Goal: Navigation & Orientation: Find specific page/section

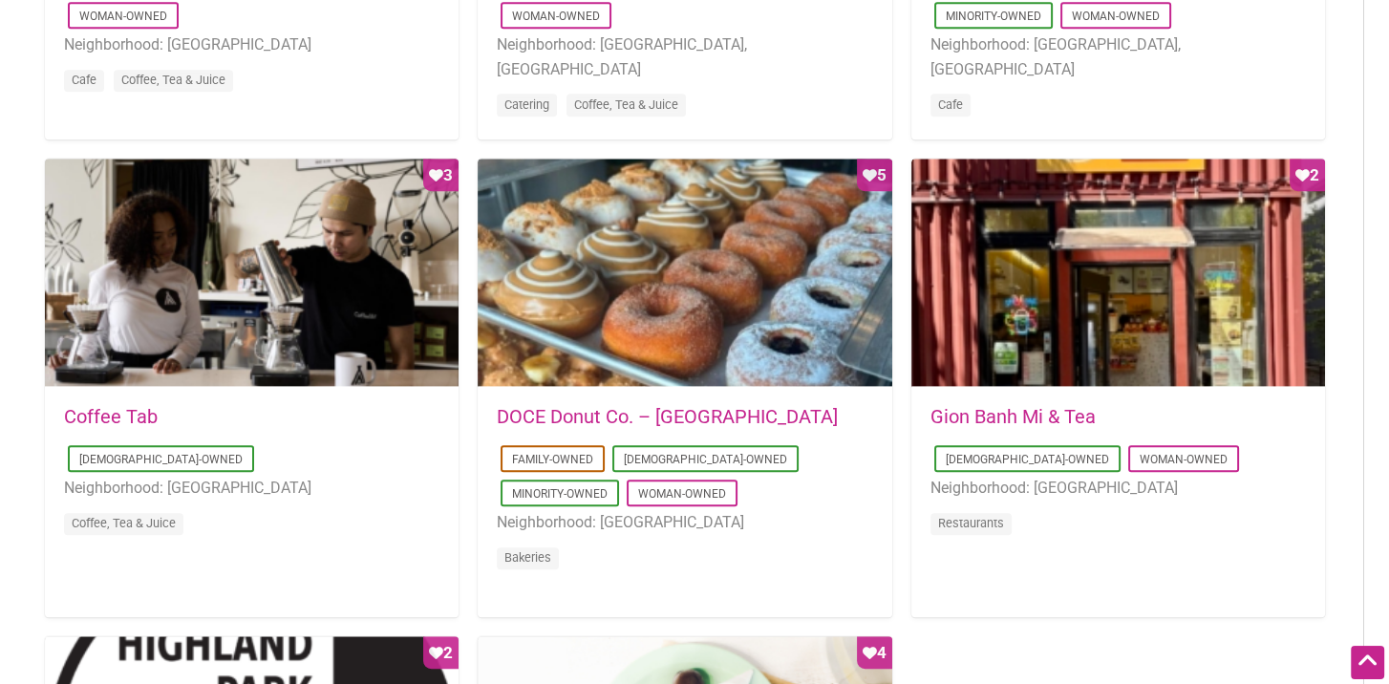
scroll to position [1433, 0]
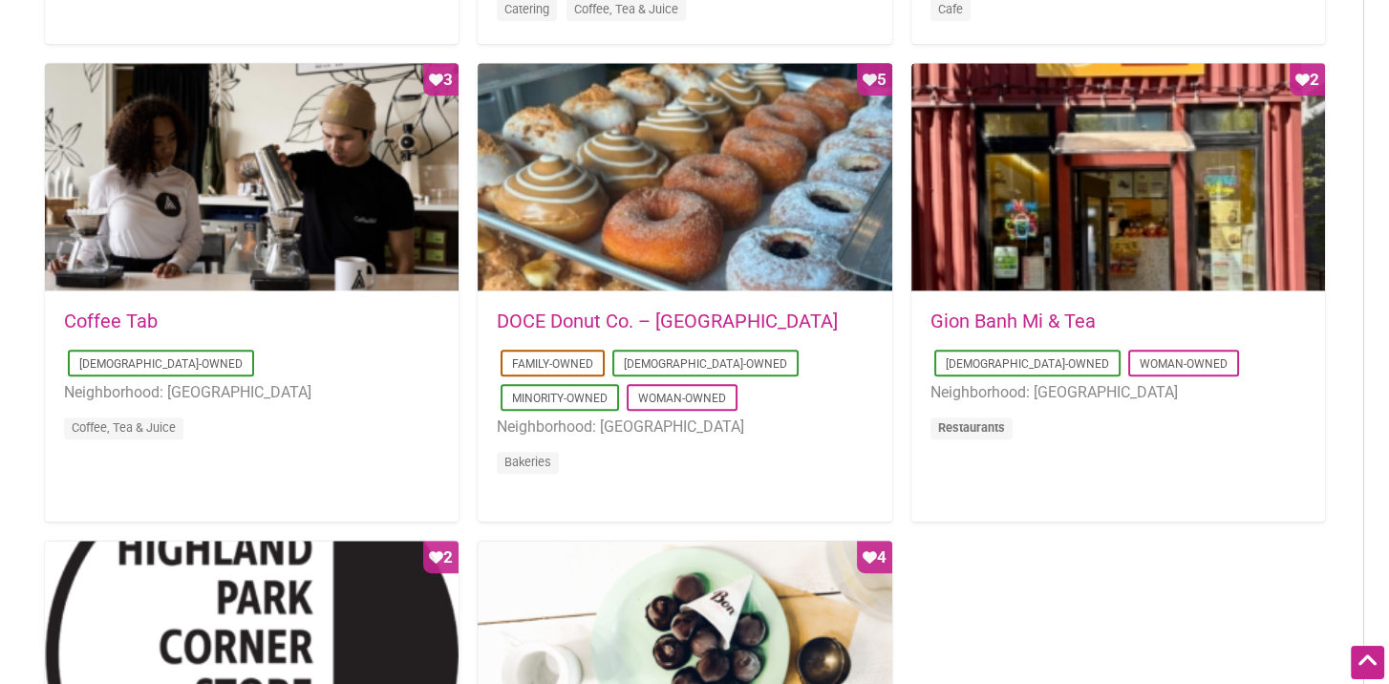
click at [977, 430] on link "Restaurants" at bounding box center [971, 427] width 67 height 14
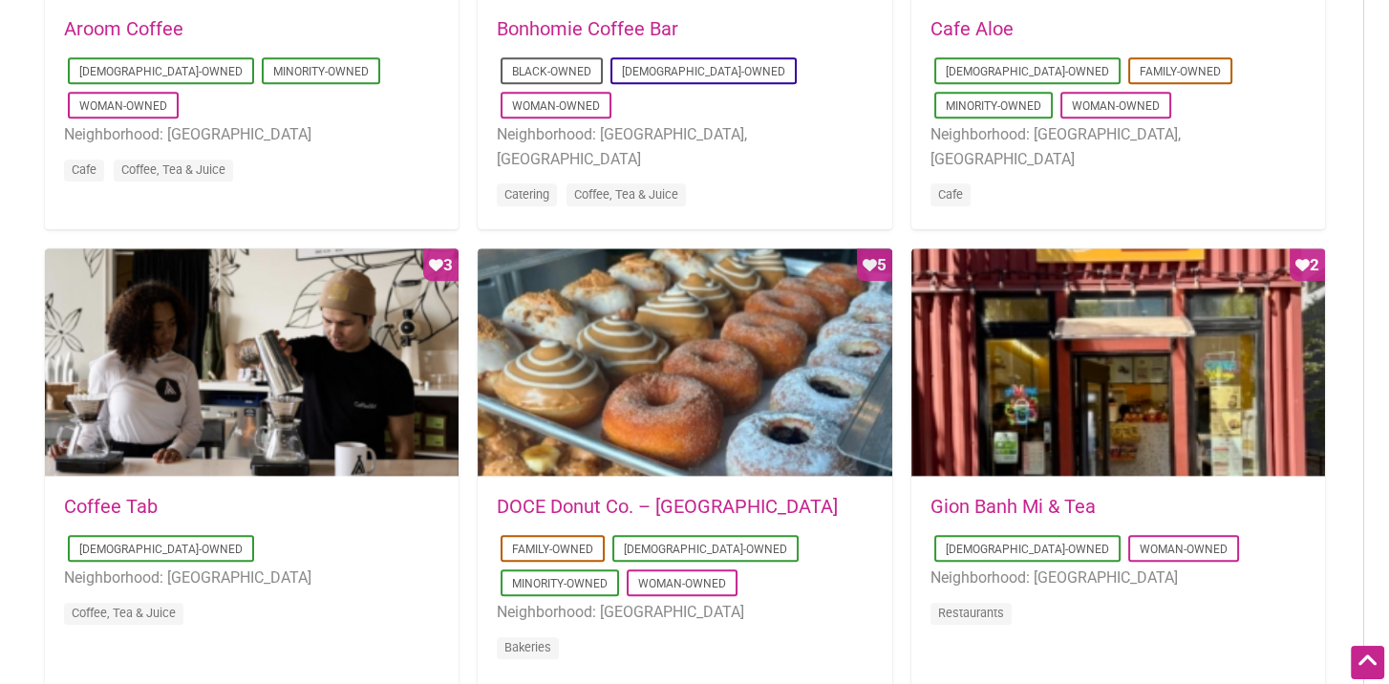
scroll to position [1242, 0]
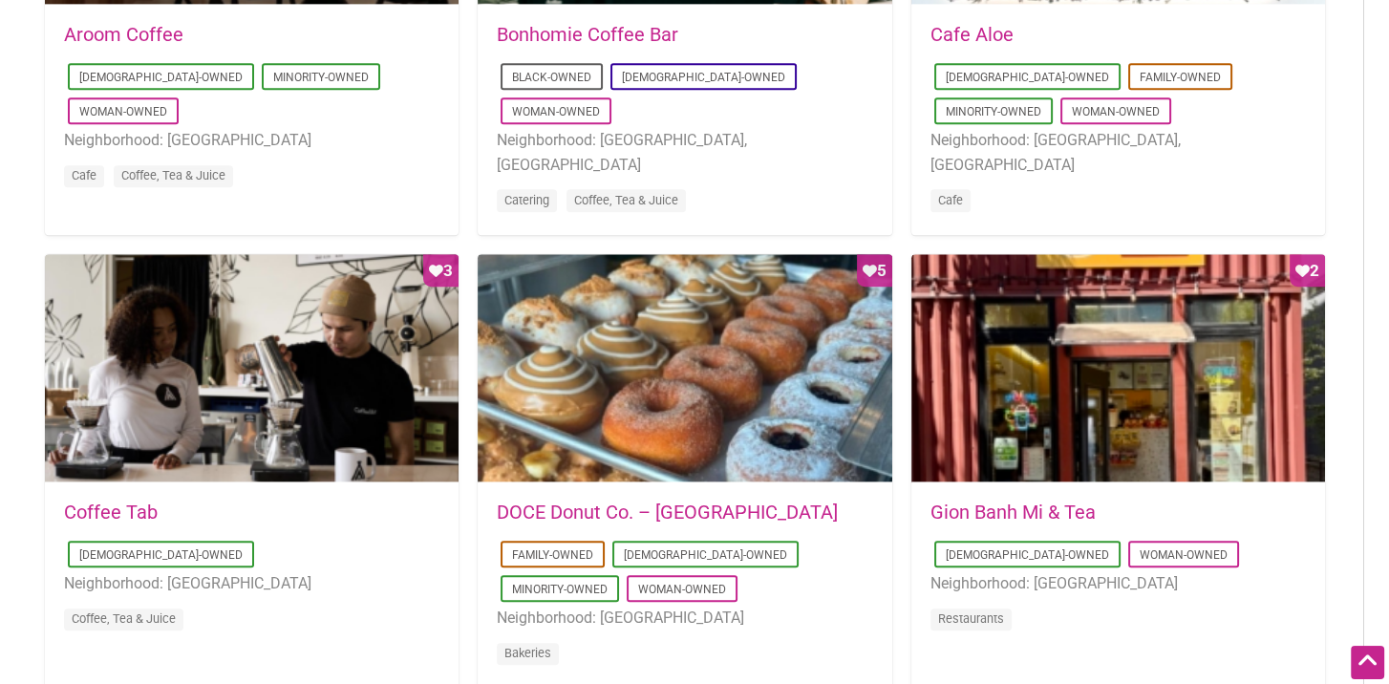
click at [999, 515] on link "Gion Banh Mi & Tea" at bounding box center [1013, 512] width 165 height 23
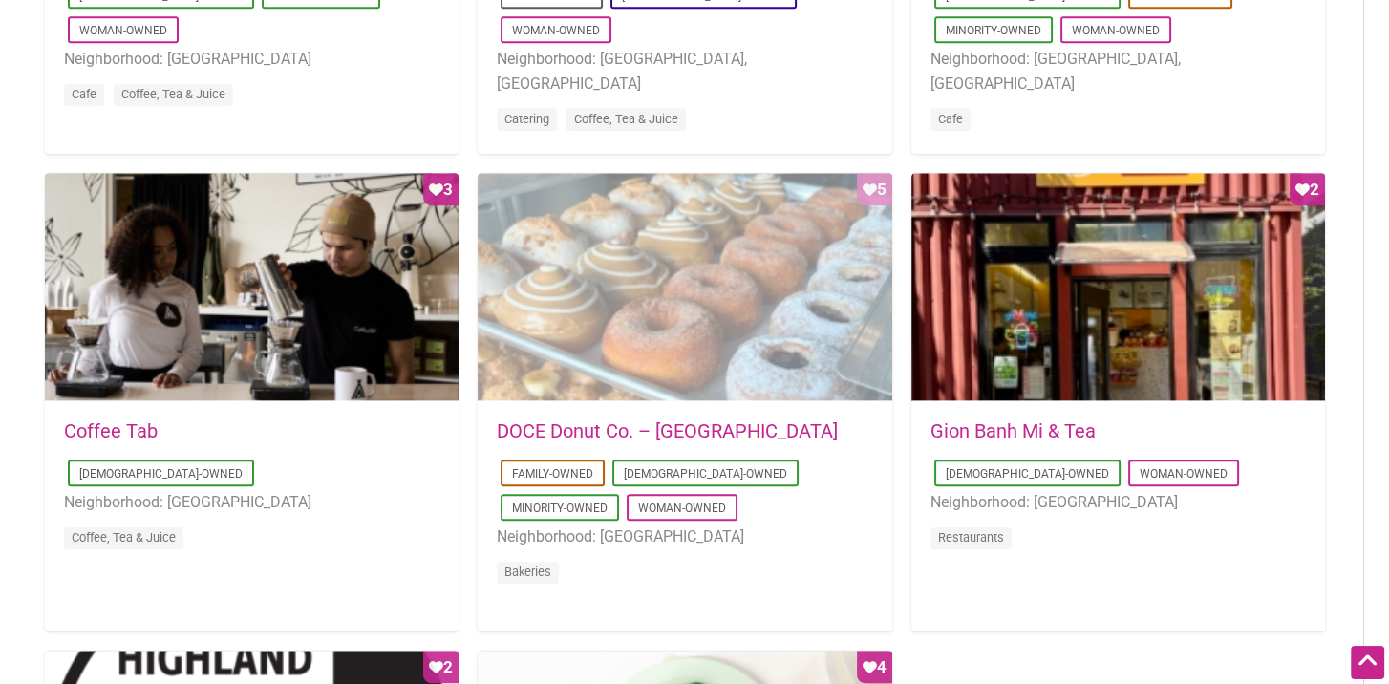
scroll to position [1338, 0]
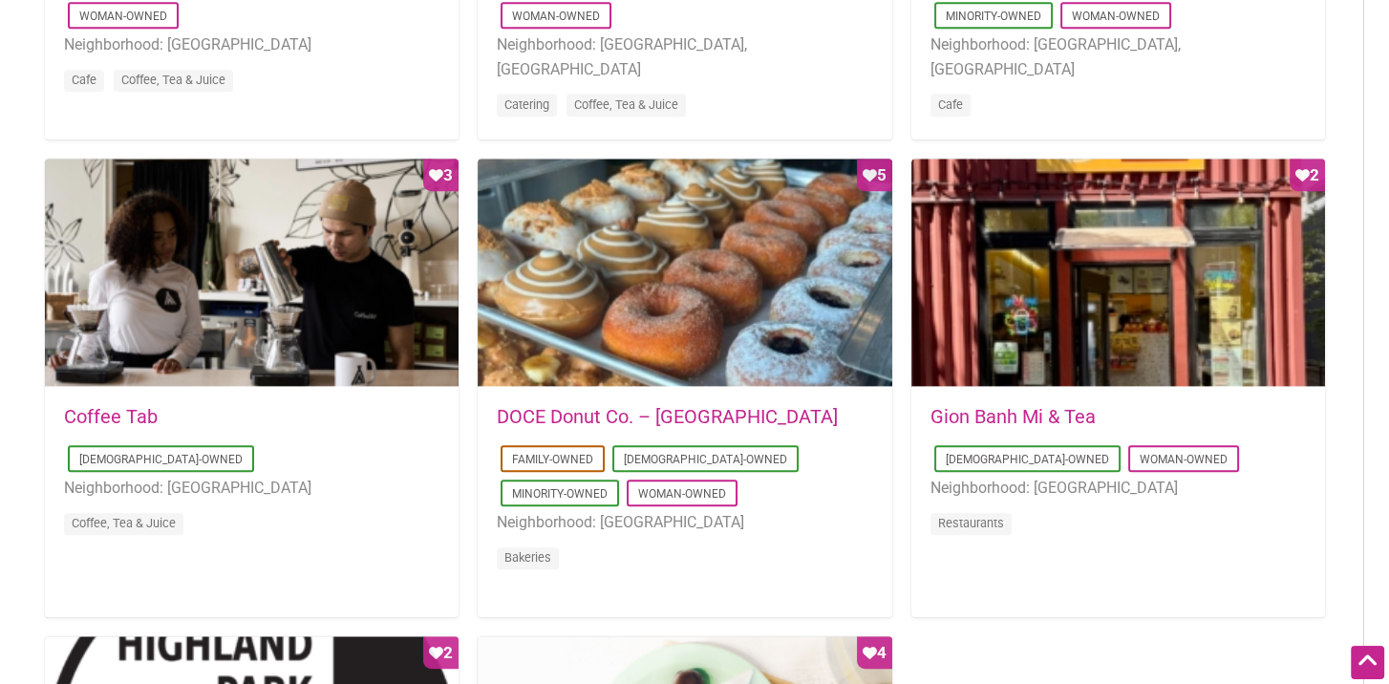
click at [560, 417] on link "DOCE Donut Co. – Belltown" at bounding box center [667, 416] width 341 height 23
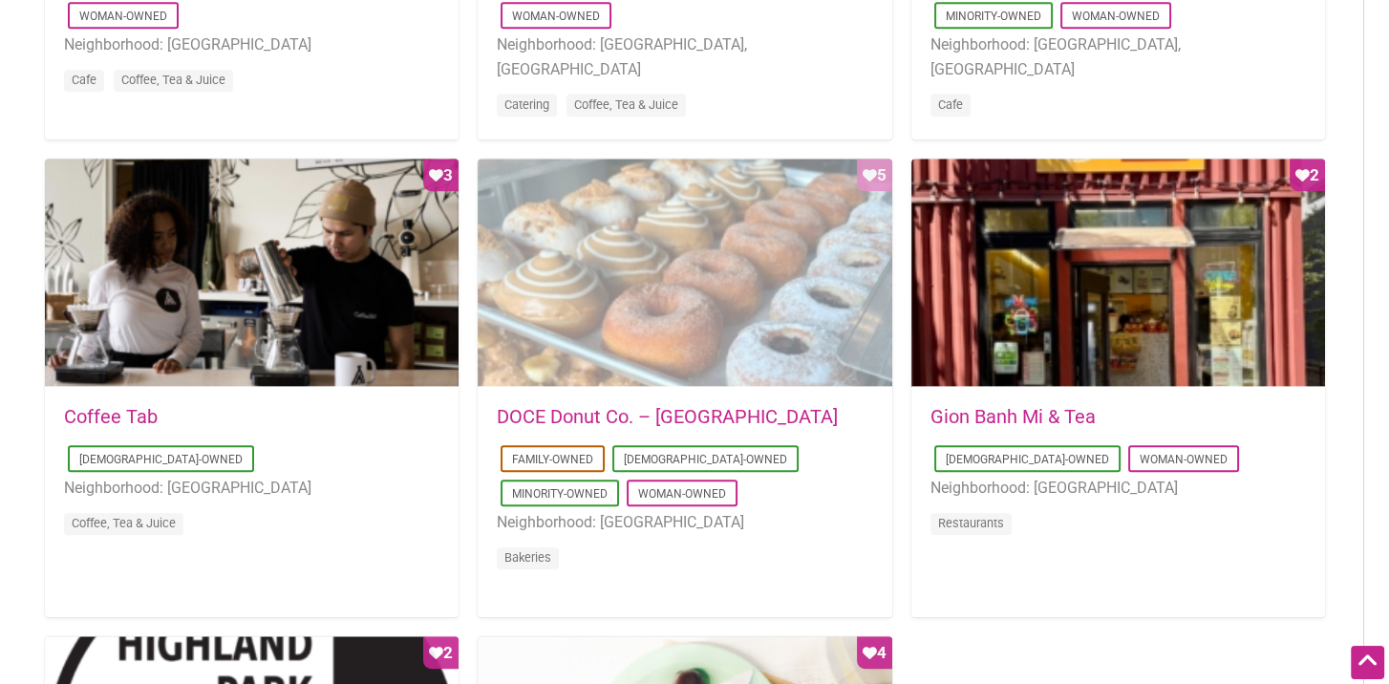
click at [638, 332] on div "Favorite Count 5" at bounding box center [685, 273] width 414 height 229
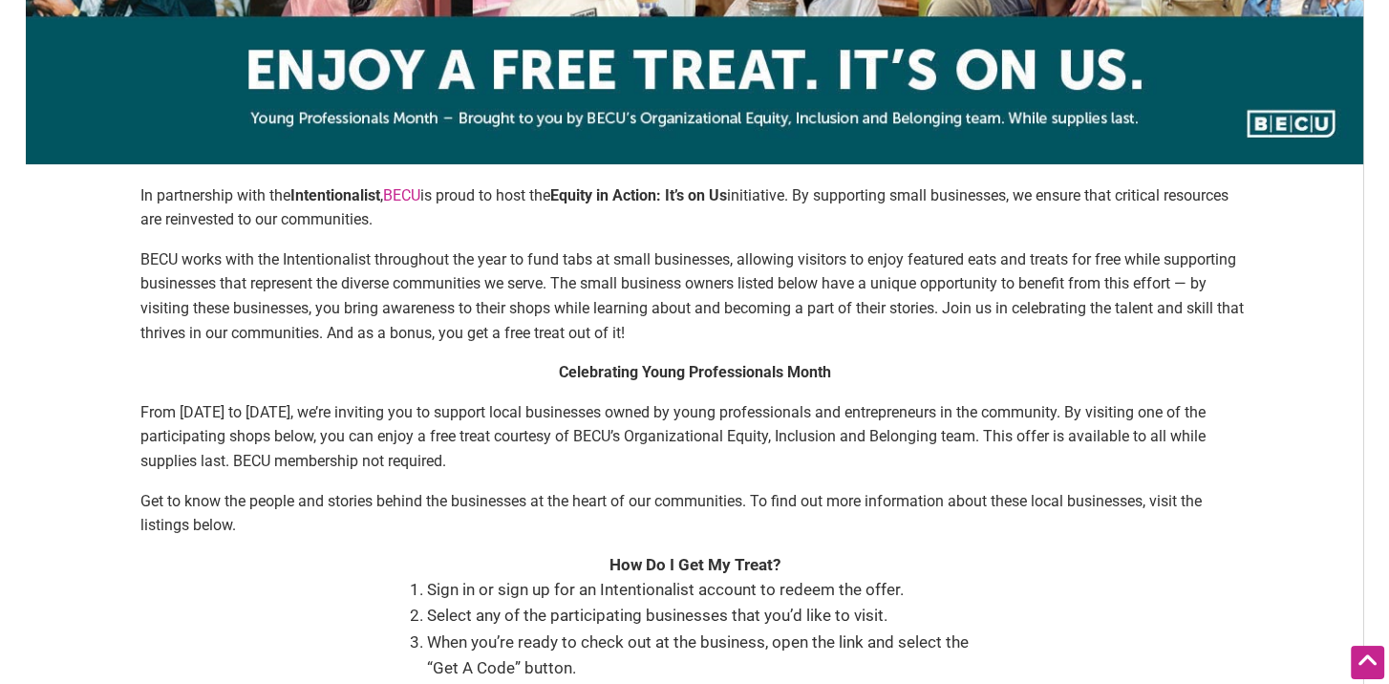
scroll to position [0, 0]
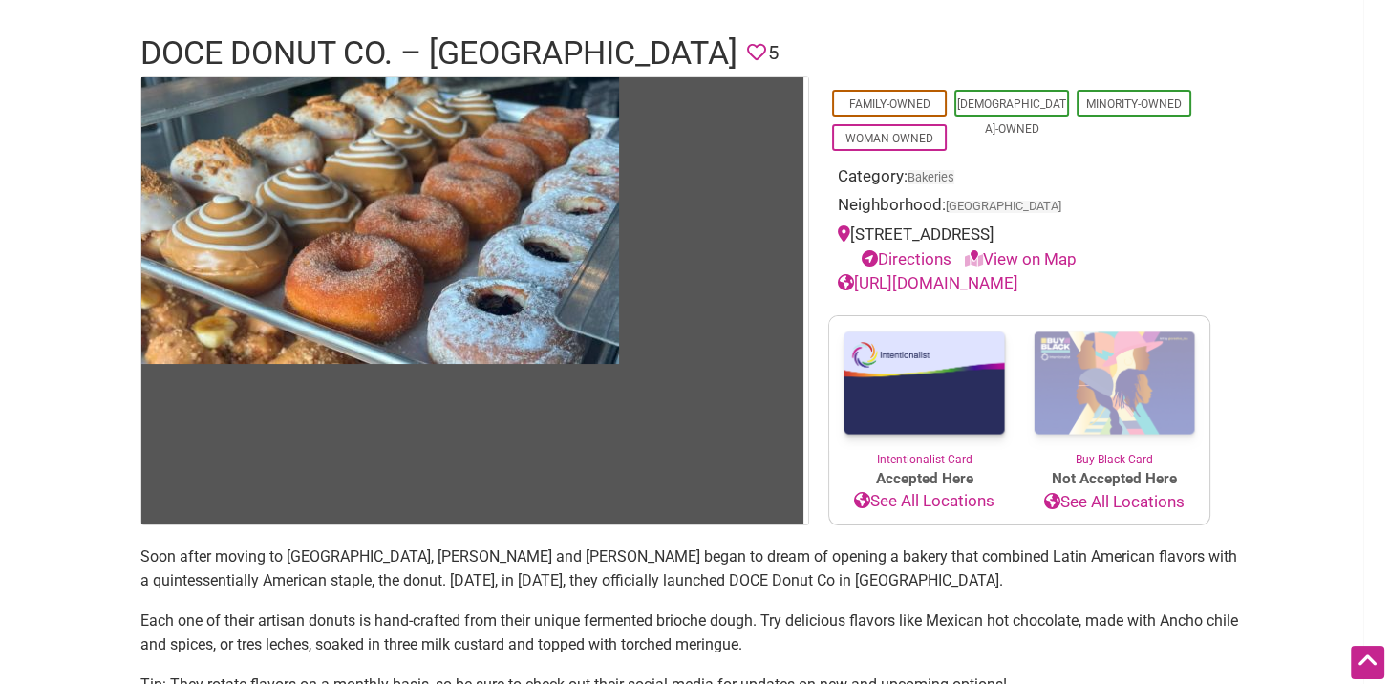
scroll to position [96, 0]
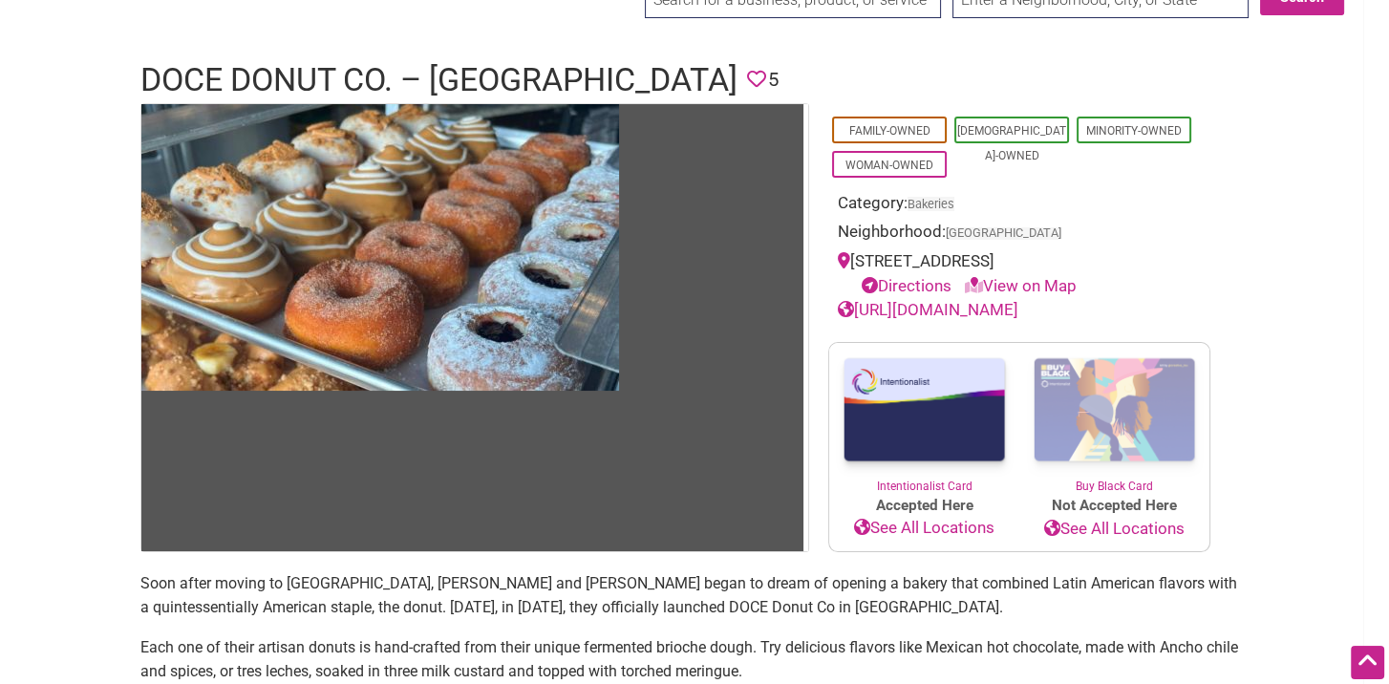
click at [907, 525] on link "See All Locations" at bounding box center [924, 528] width 190 height 25
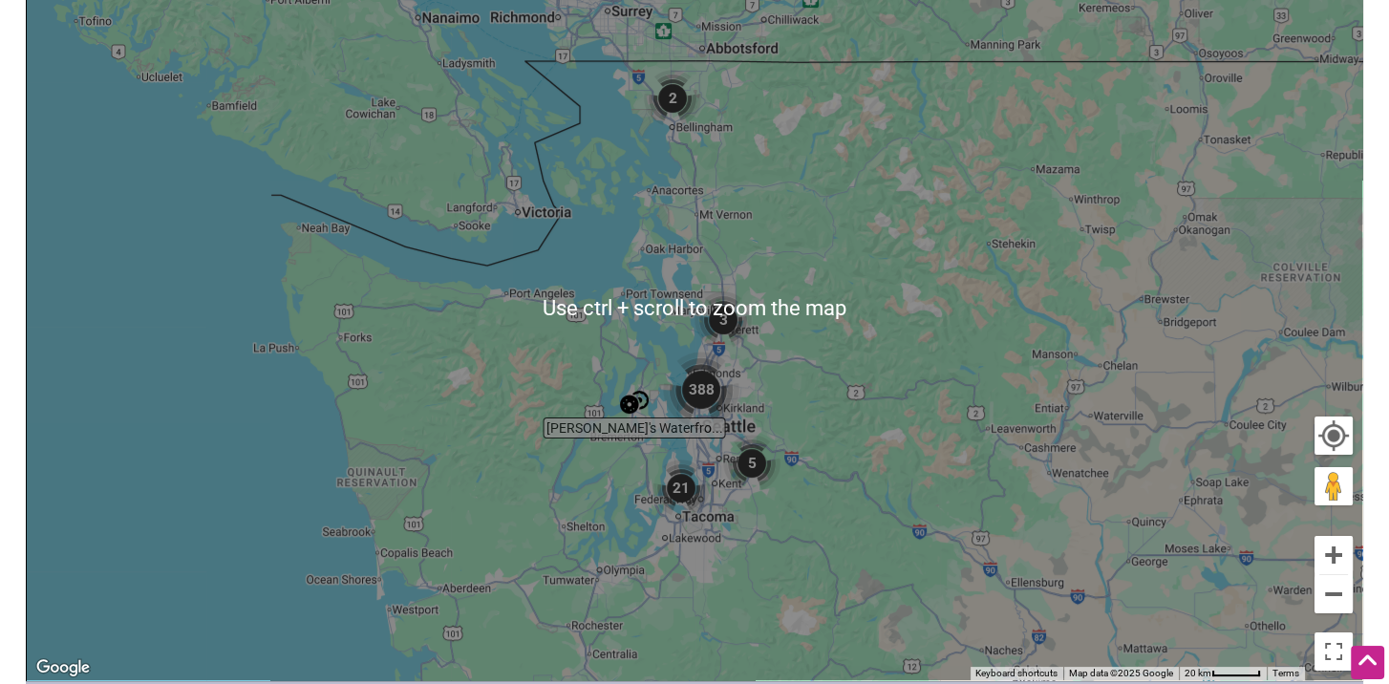
scroll to position [382, 0]
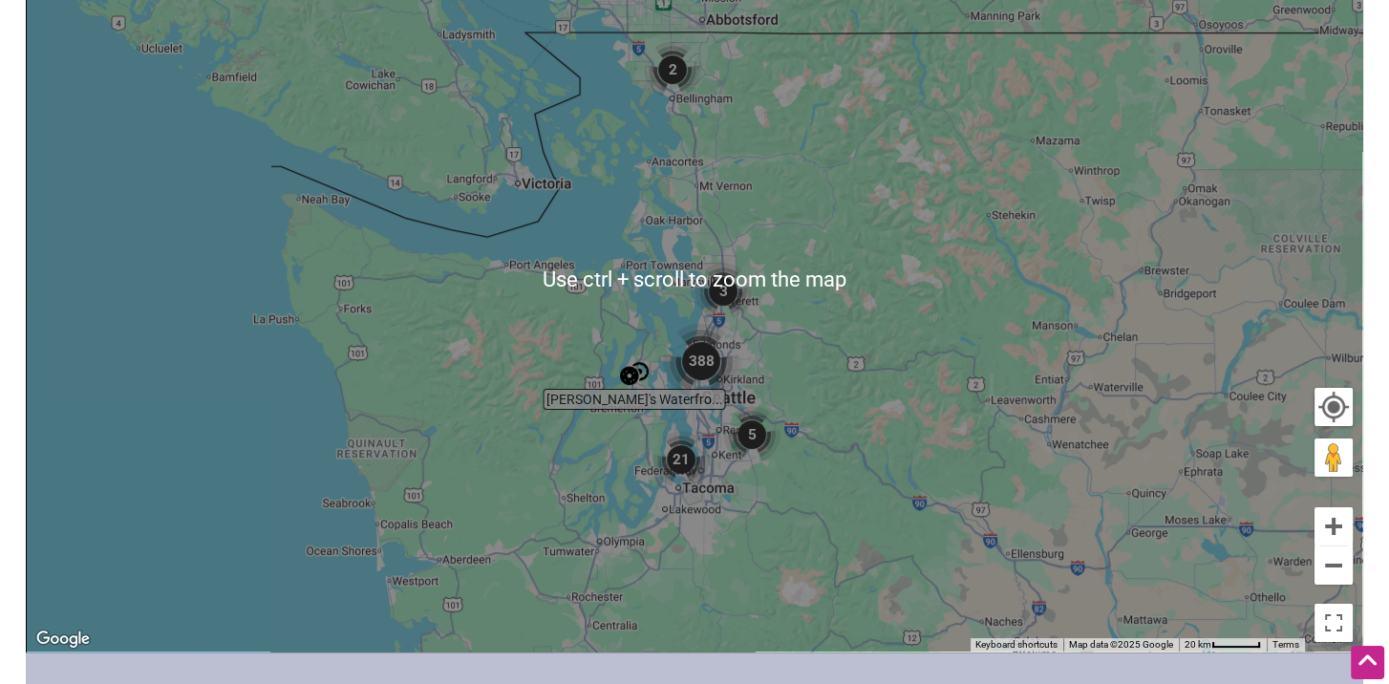
click at [696, 367] on img "388" at bounding box center [702, 361] width 92 height 92
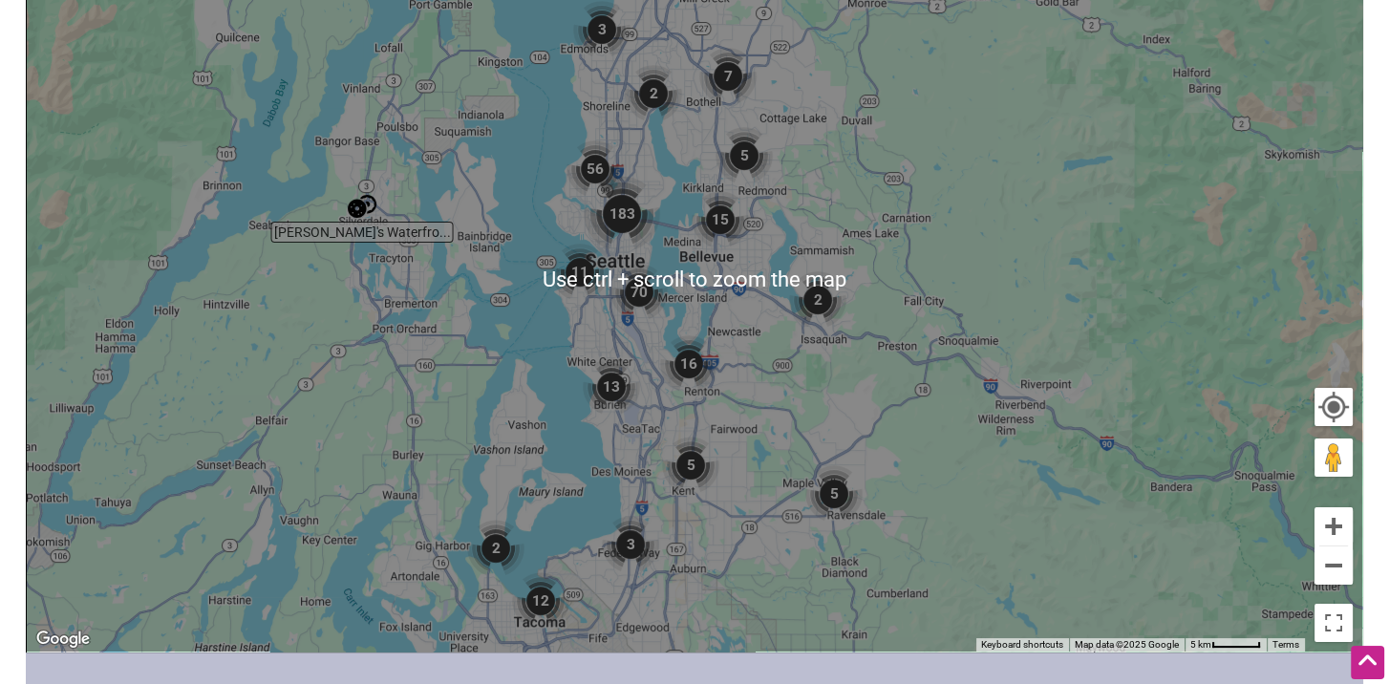
click at [616, 219] on img "183" at bounding box center [622, 214] width 92 height 92
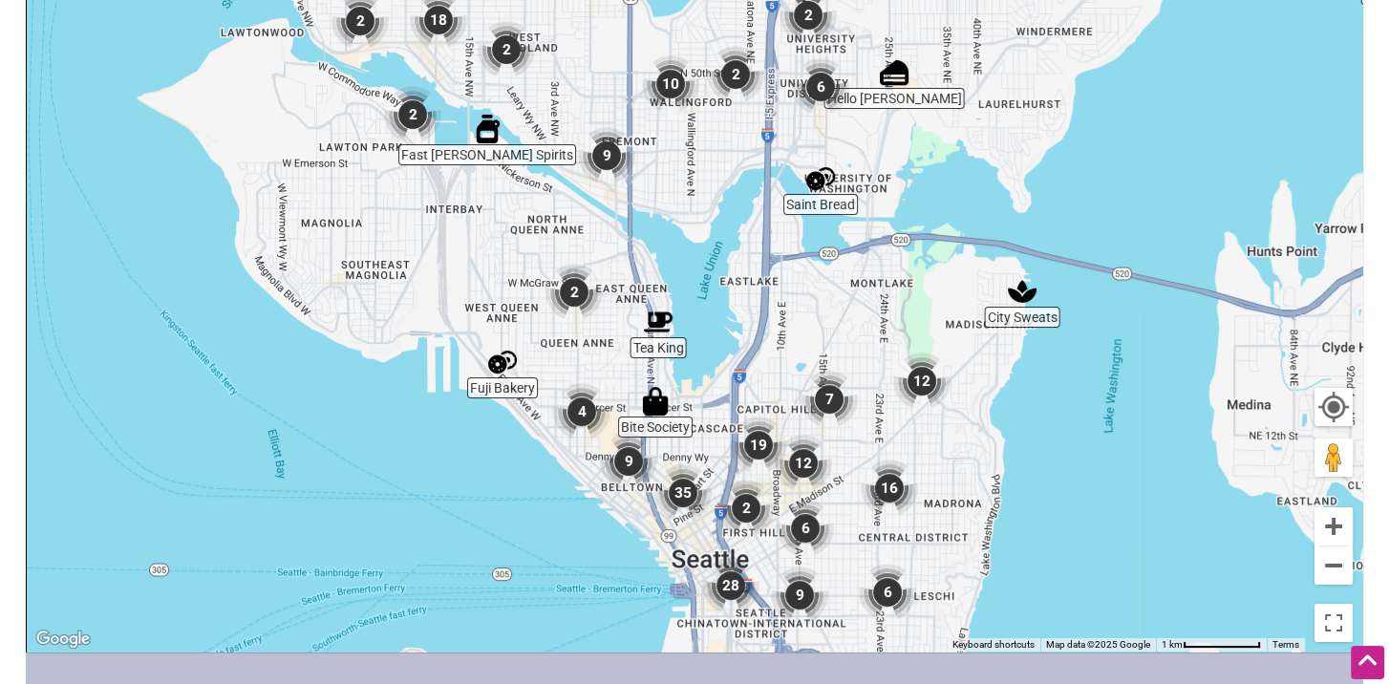
drag, startPoint x: 473, startPoint y: 256, endPoint x: 544, endPoint y: 322, distance: 96.7
click at [544, 322] on img "2" at bounding box center [574, 292] width 73 height 73
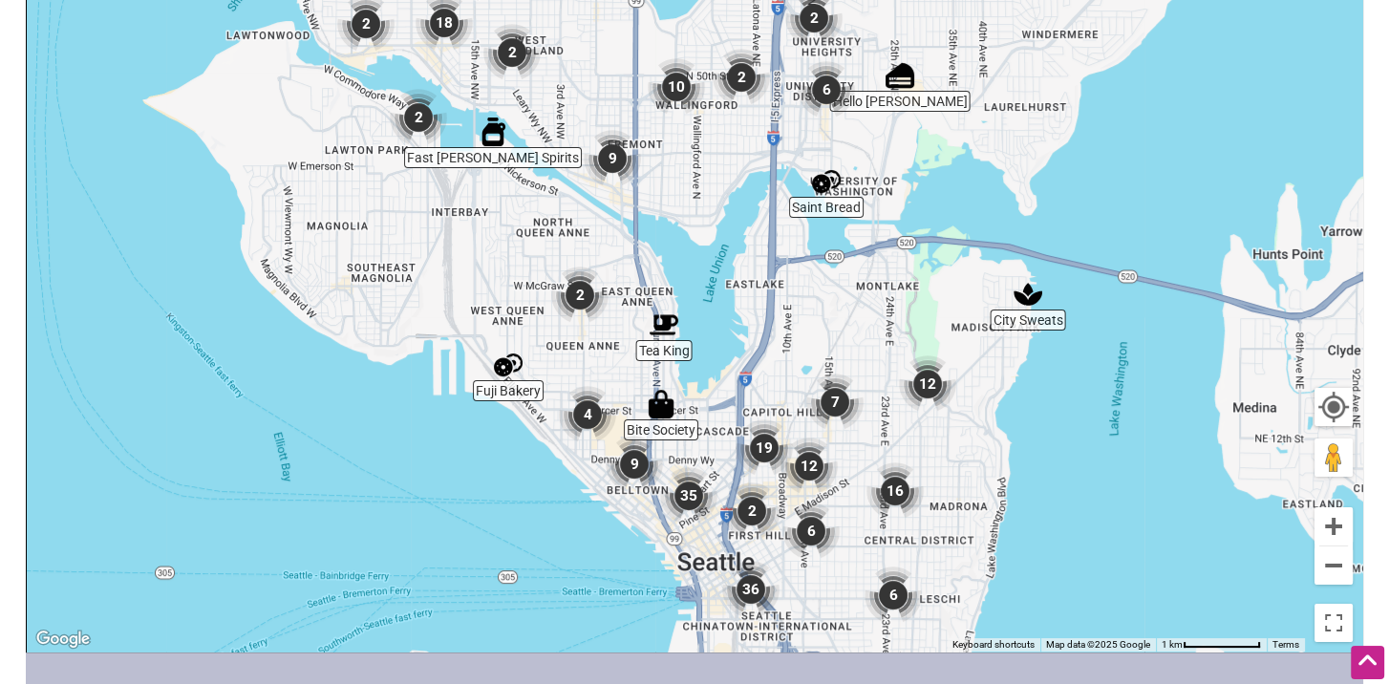
click at [417, 115] on img "2" at bounding box center [418, 117] width 73 height 73
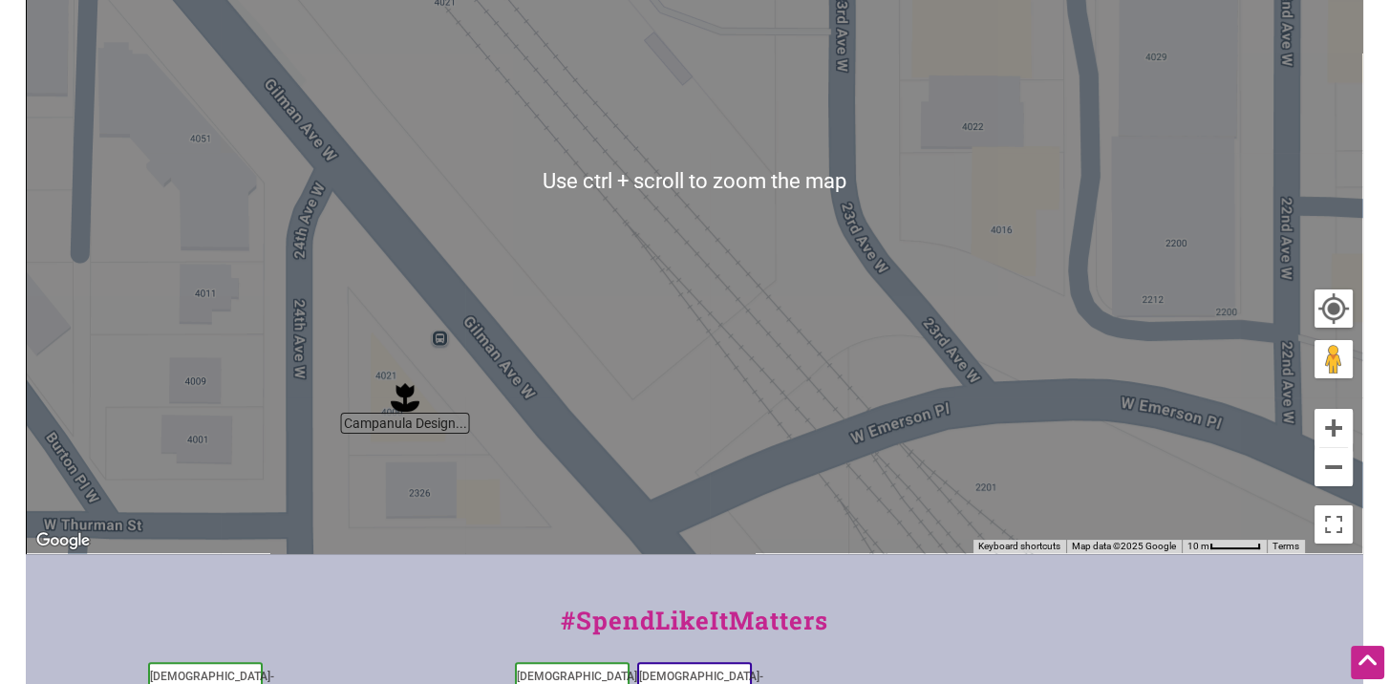
scroll to position [478, 0]
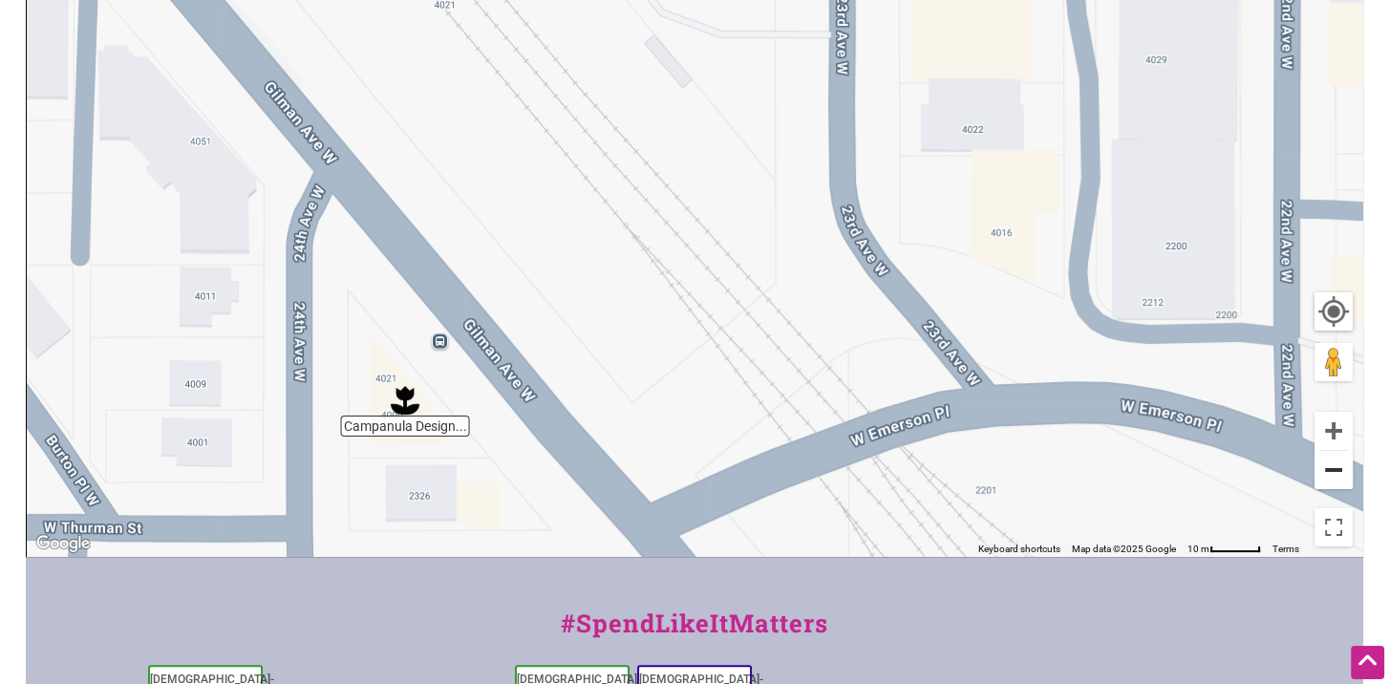
click at [1335, 468] on button "Zoom out" at bounding box center [1334, 470] width 38 height 38
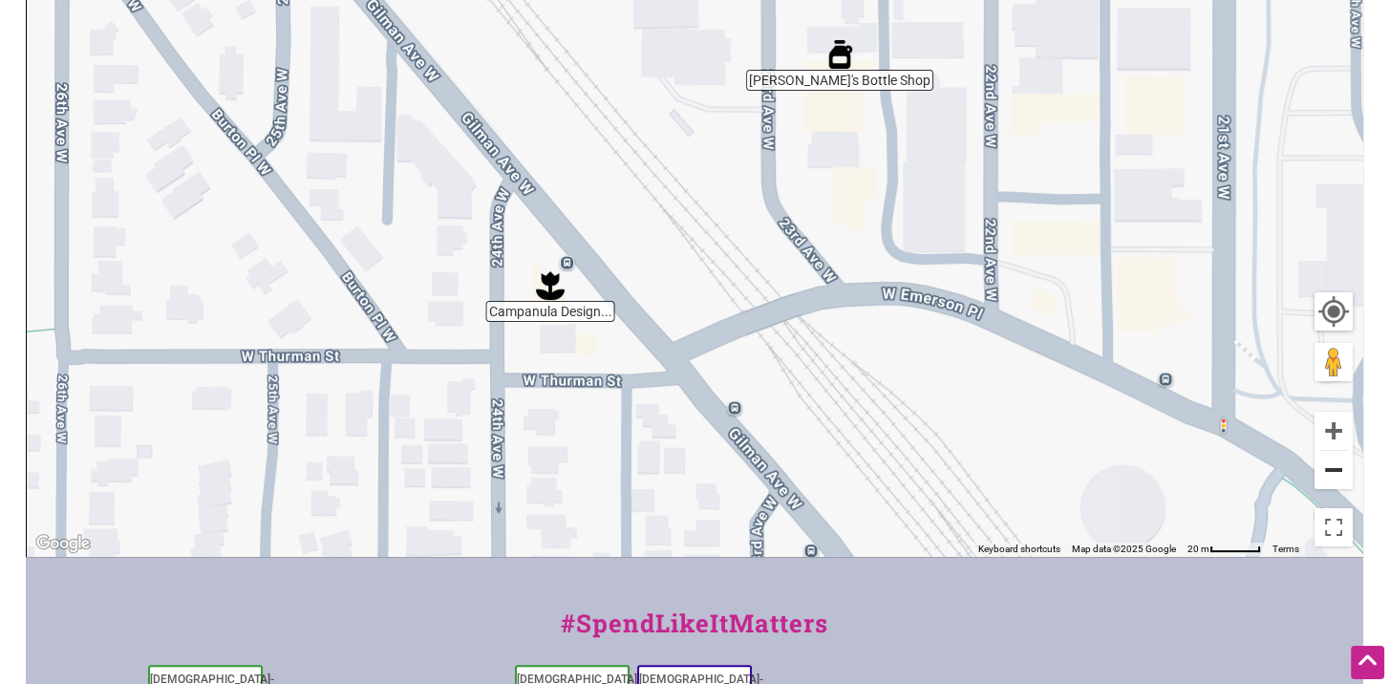
click at [1335, 468] on button "Zoom out" at bounding box center [1334, 470] width 38 height 38
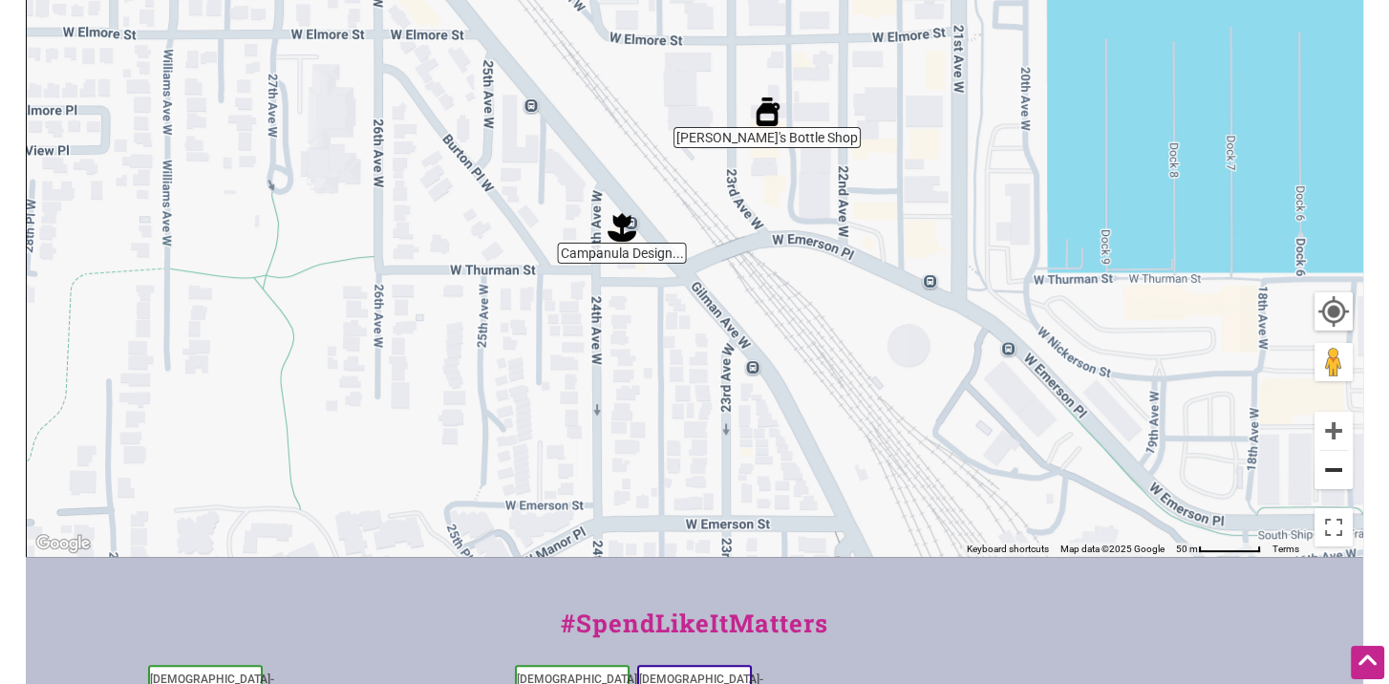
click at [1335, 468] on button "Zoom out" at bounding box center [1334, 470] width 38 height 38
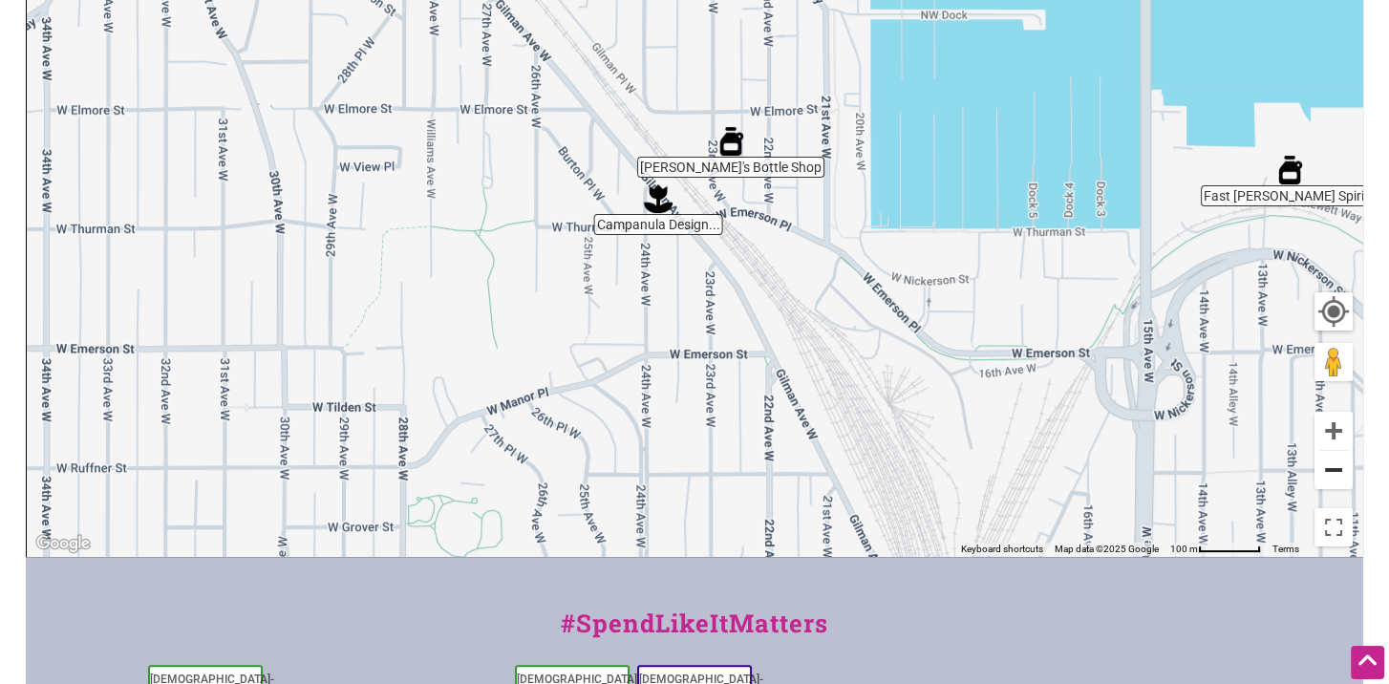
click at [1335, 468] on button "Zoom out" at bounding box center [1334, 470] width 38 height 38
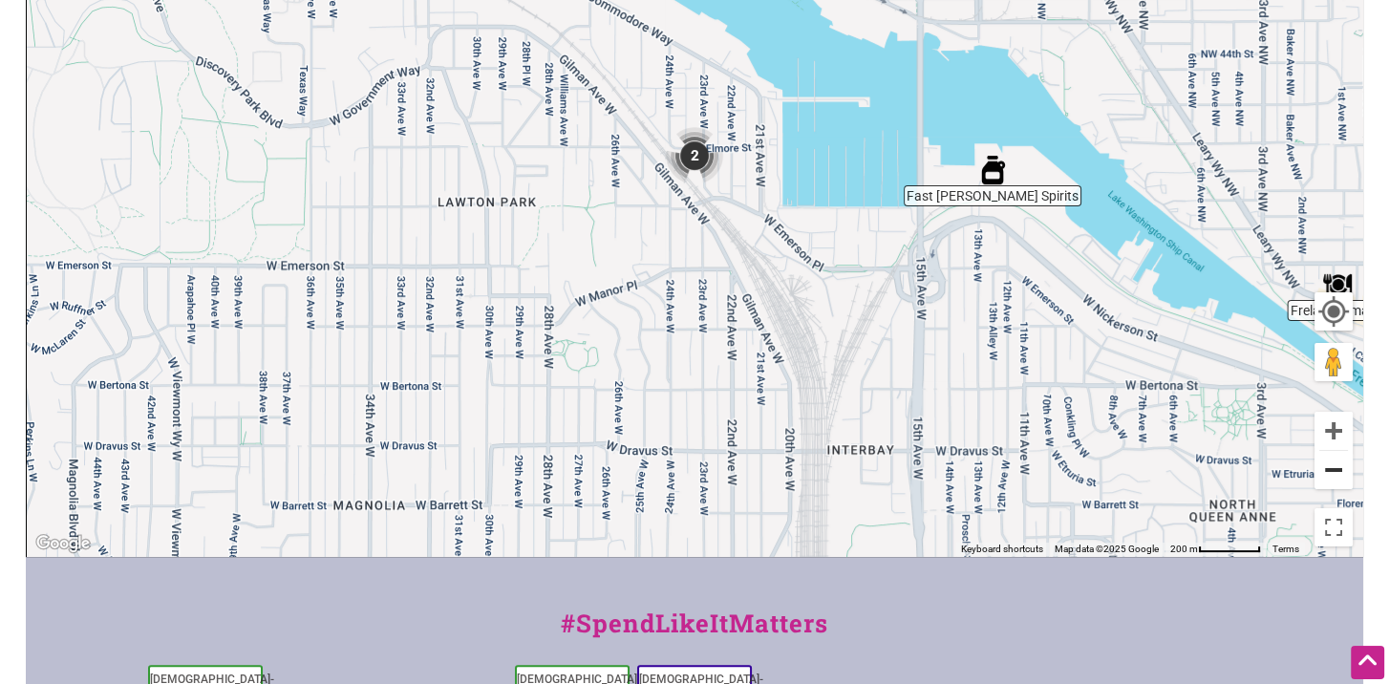
click at [1335, 468] on button "Zoom out" at bounding box center [1334, 470] width 38 height 38
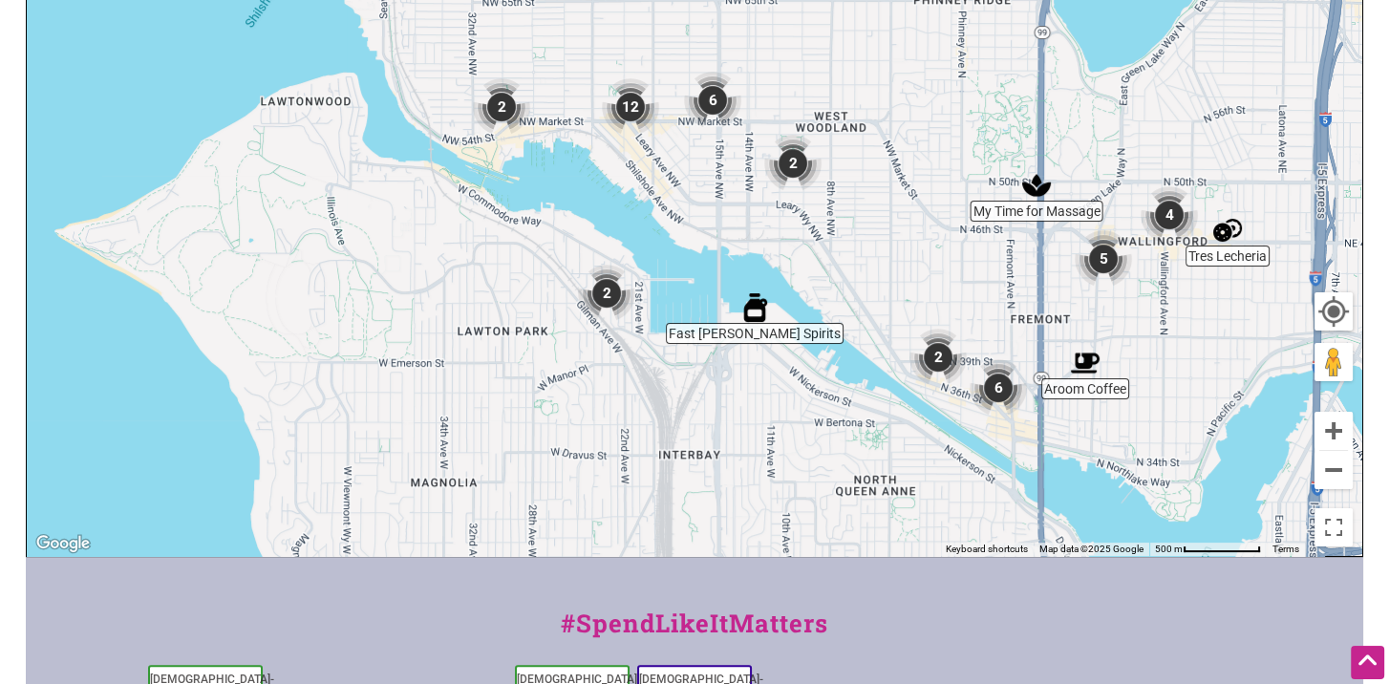
drag, startPoint x: 983, startPoint y: 279, endPoint x: 892, endPoint y: 419, distance: 166.4
click at [892, 419] on div "To navigate, press the arrow keys." at bounding box center [695, 184] width 1336 height 743
click at [497, 106] on img "2" at bounding box center [501, 108] width 73 height 73
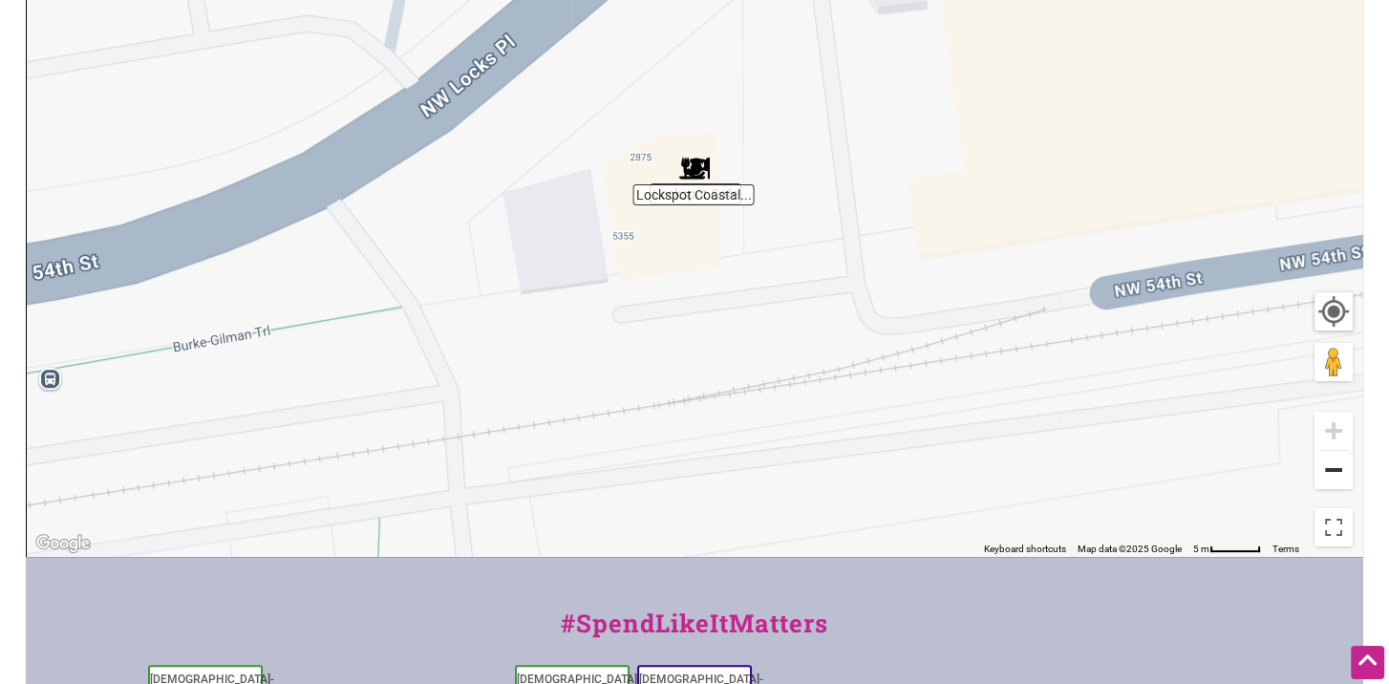
click at [1340, 473] on button "Zoom out" at bounding box center [1334, 470] width 38 height 38
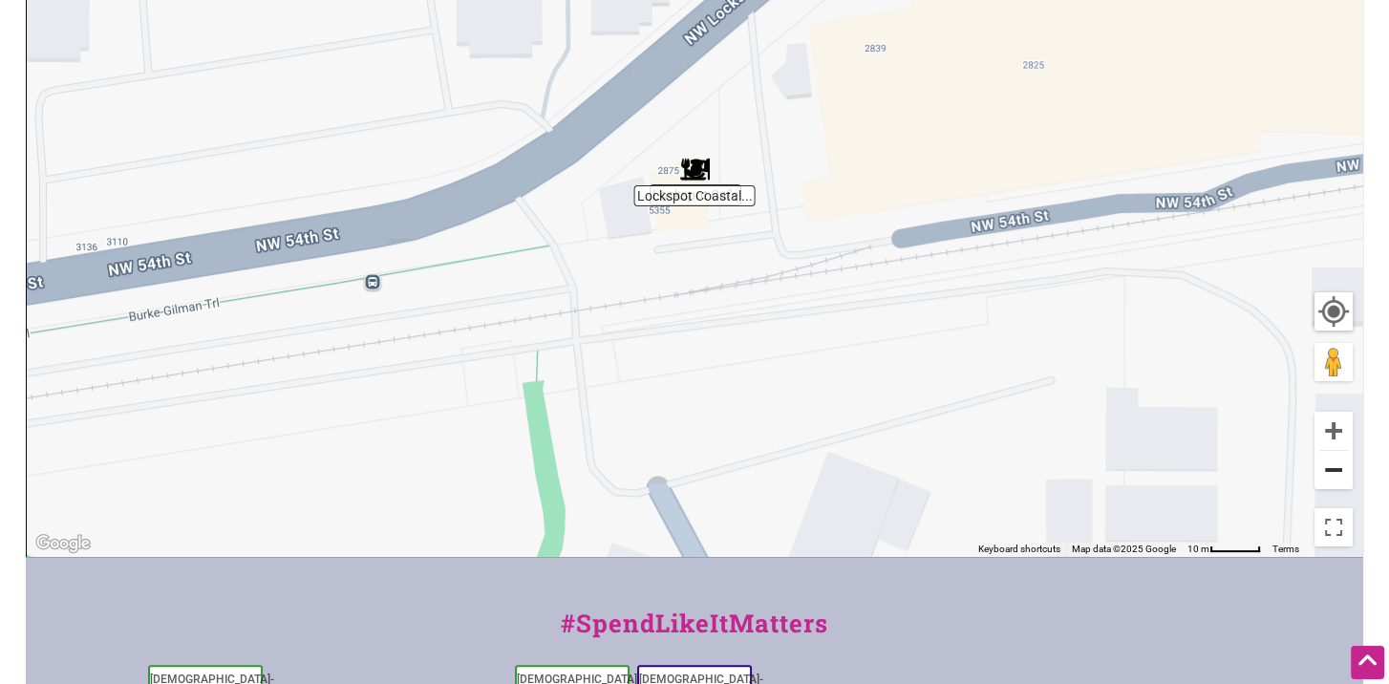
click at [1340, 473] on button "Zoom out" at bounding box center [1334, 470] width 38 height 38
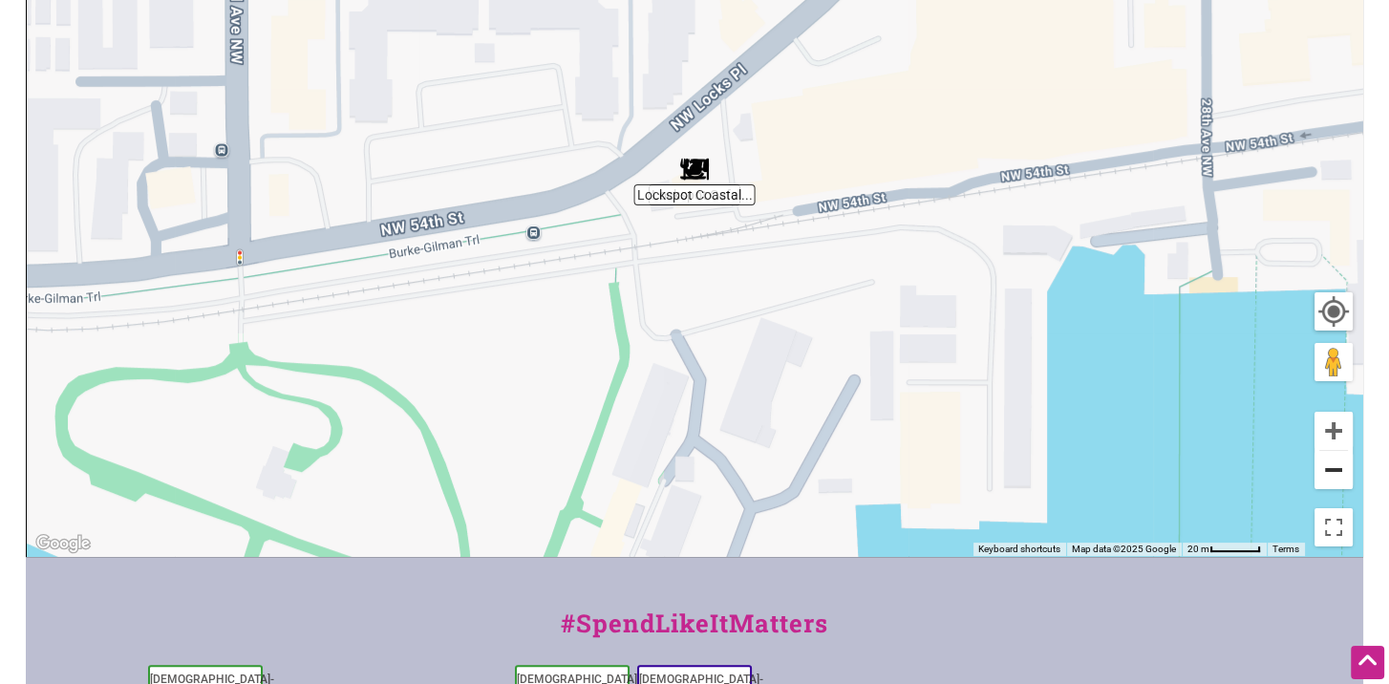
click at [1340, 473] on button "Zoom out" at bounding box center [1334, 470] width 38 height 38
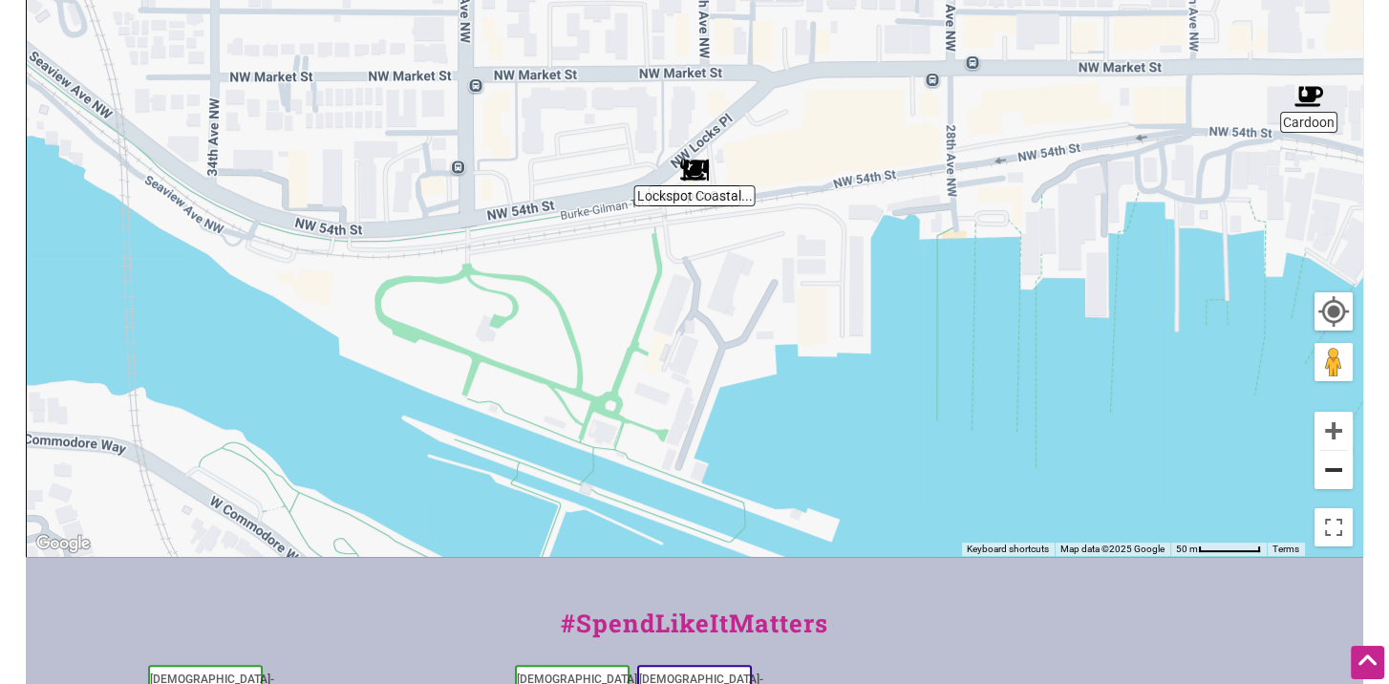
click at [1340, 473] on button "Zoom out" at bounding box center [1334, 470] width 38 height 38
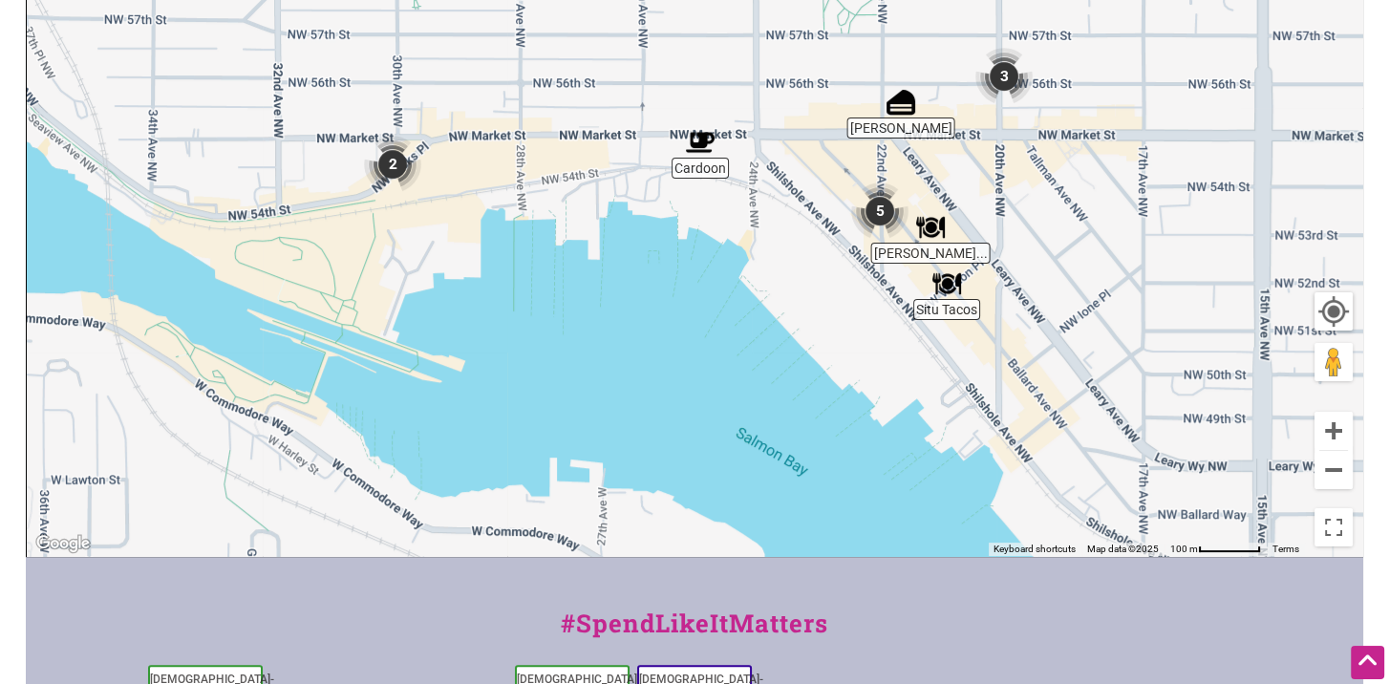
drag, startPoint x: 1214, startPoint y: 248, endPoint x: 909, endPoint y: 257, distance: 305.9
click at [909, 257] on div "To navigate, press the arrow keys." at bounding box center [695, 184] width 1336 height 743
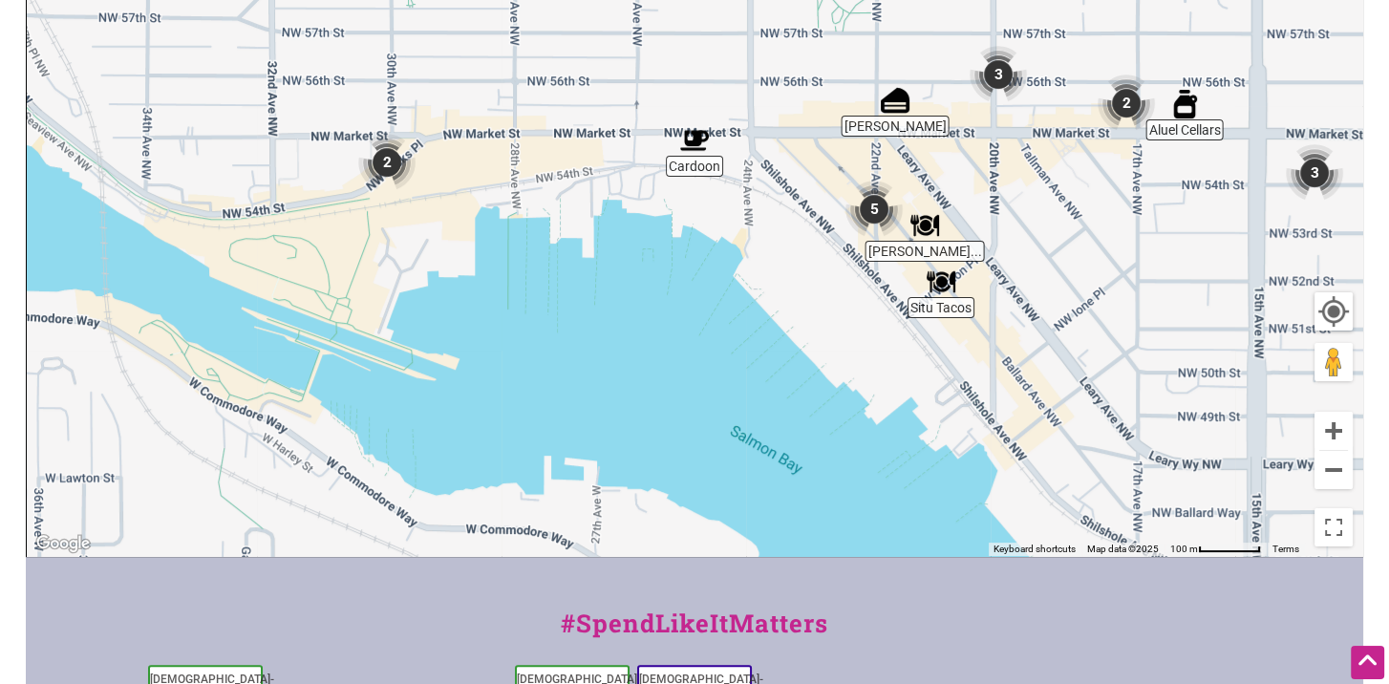
click at [868, 212] on img "5" at bounding box center [874, 209] width 73 height 73
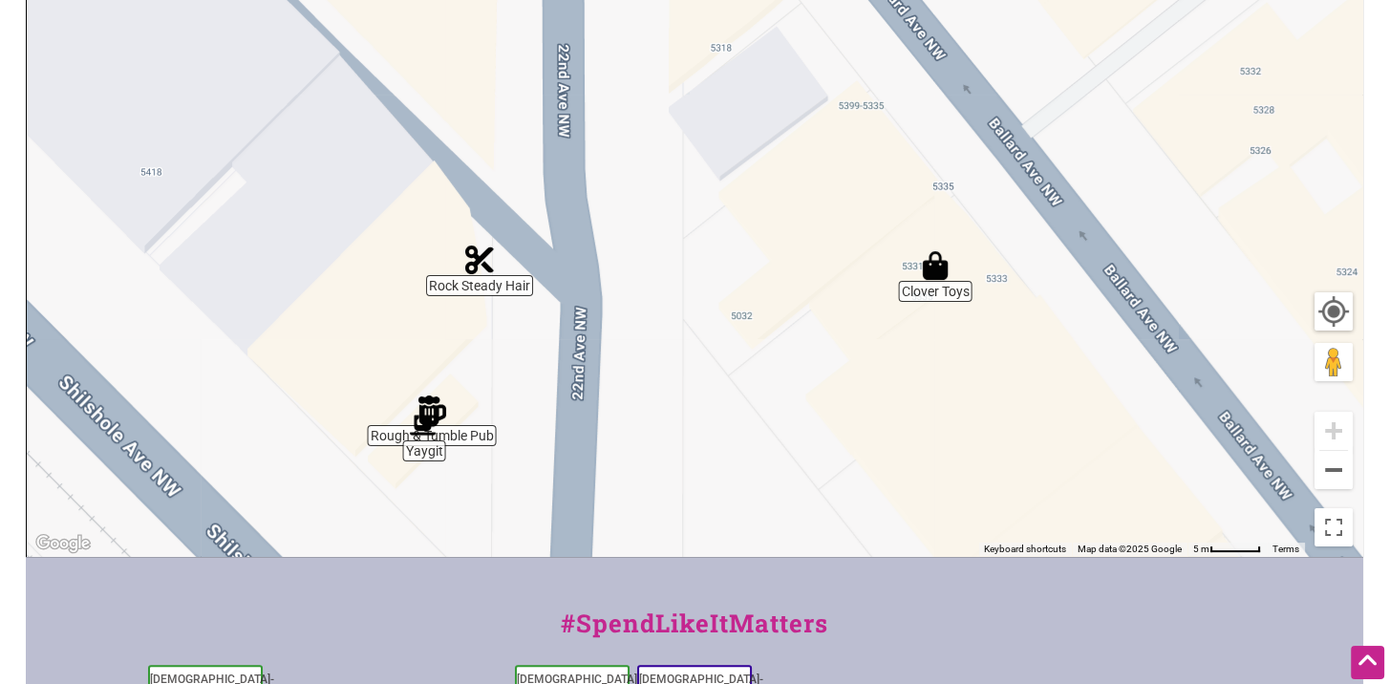
drag, startPoint x: 820, startPoint y: 202, endPoint x: 781, endPoint y: 108, distance: 101.5
click at [781, 108] on div "To navigate, press the arrow keys." at bounding box center [695, 184] width 1336 height 743
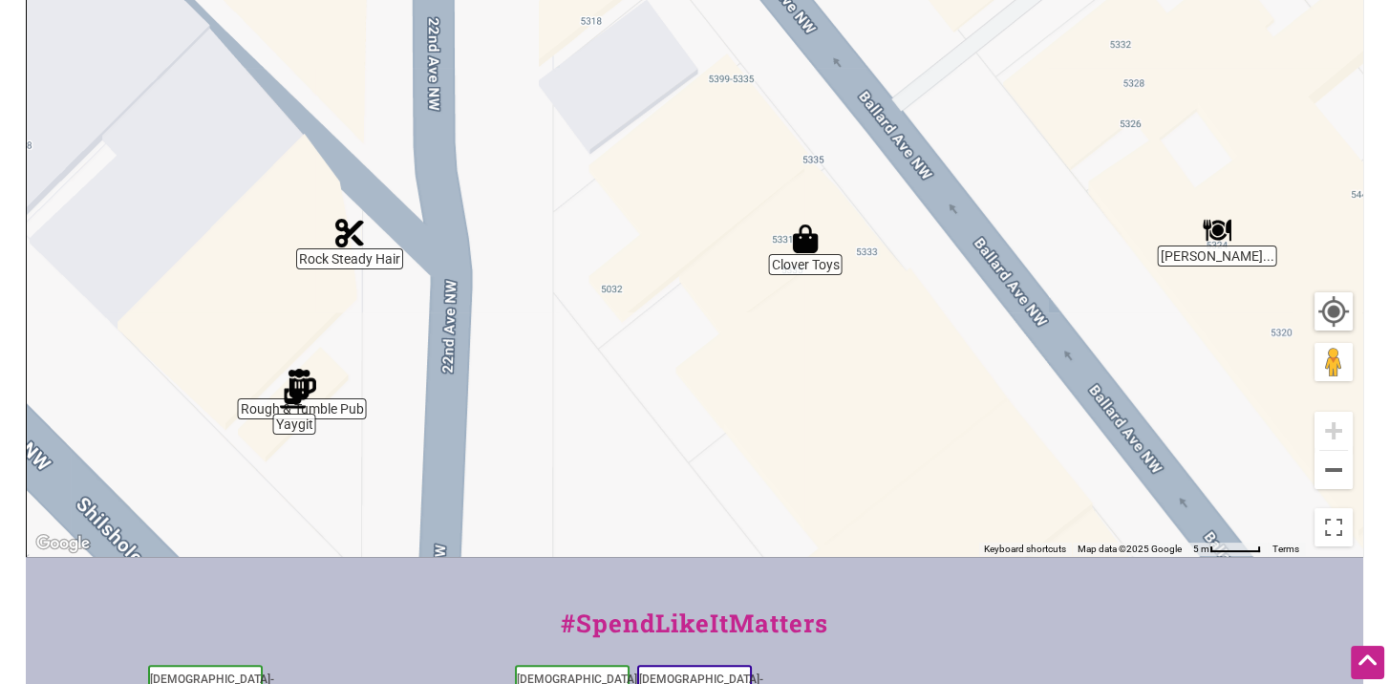
drag, startPoint x: 889, startPoint y: 235, endPoint x: 707, endPoint y: 219, distance: 182.3
click at [707, 219] on div "To navigate, press the arrow keys." at bounding box center [695, 184] width 1336 height 743
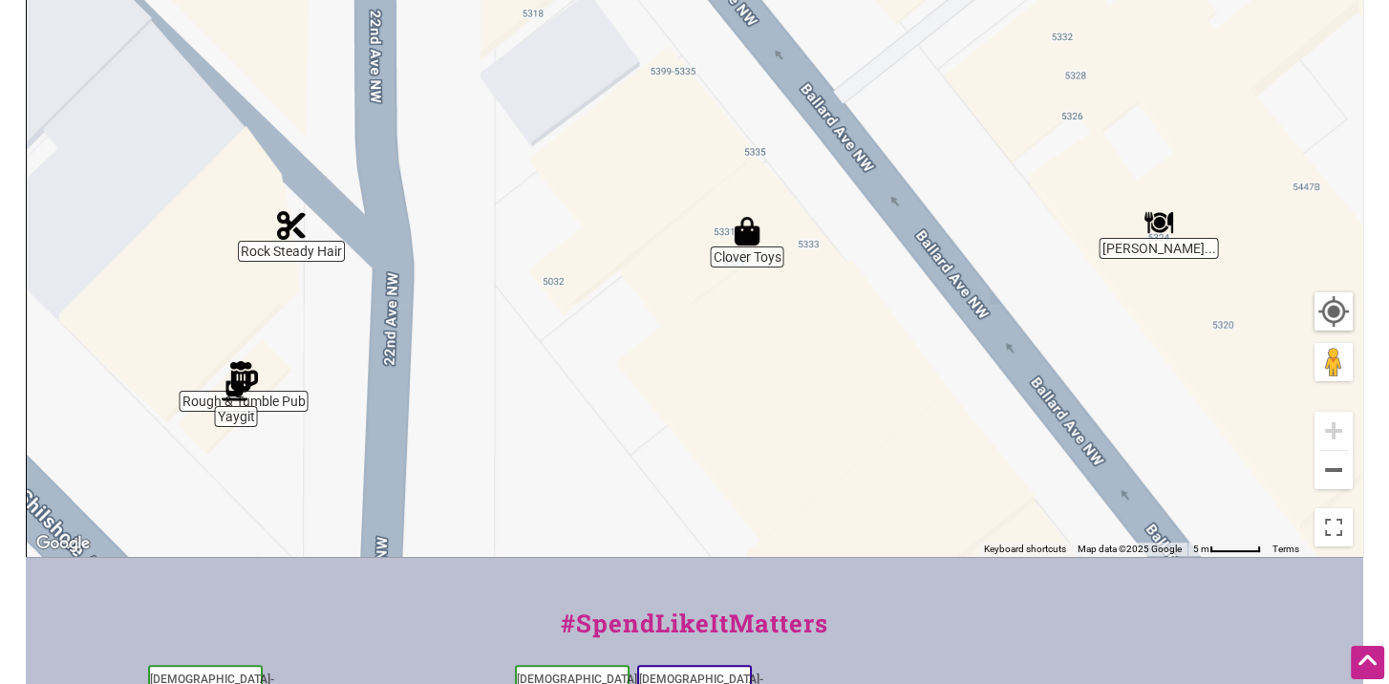
click at [1150, 251] on div "To navigate, press the arrow keys." at bounding box center [695, 184] width 1336 height 743
click at [1158, 226] on img "Moshi Moshi Sushi & Izakaya" at bounding box center [1159, 223] width 44 height 44
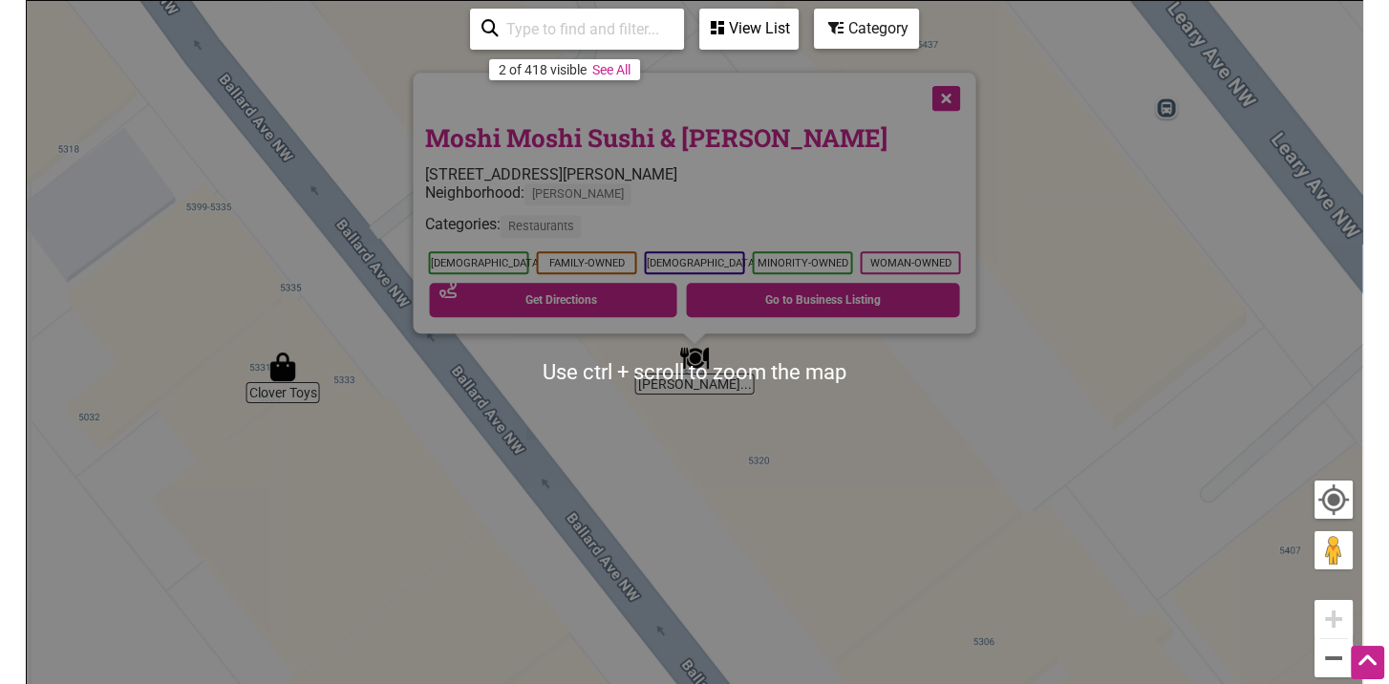
scroll to position [287, 0]
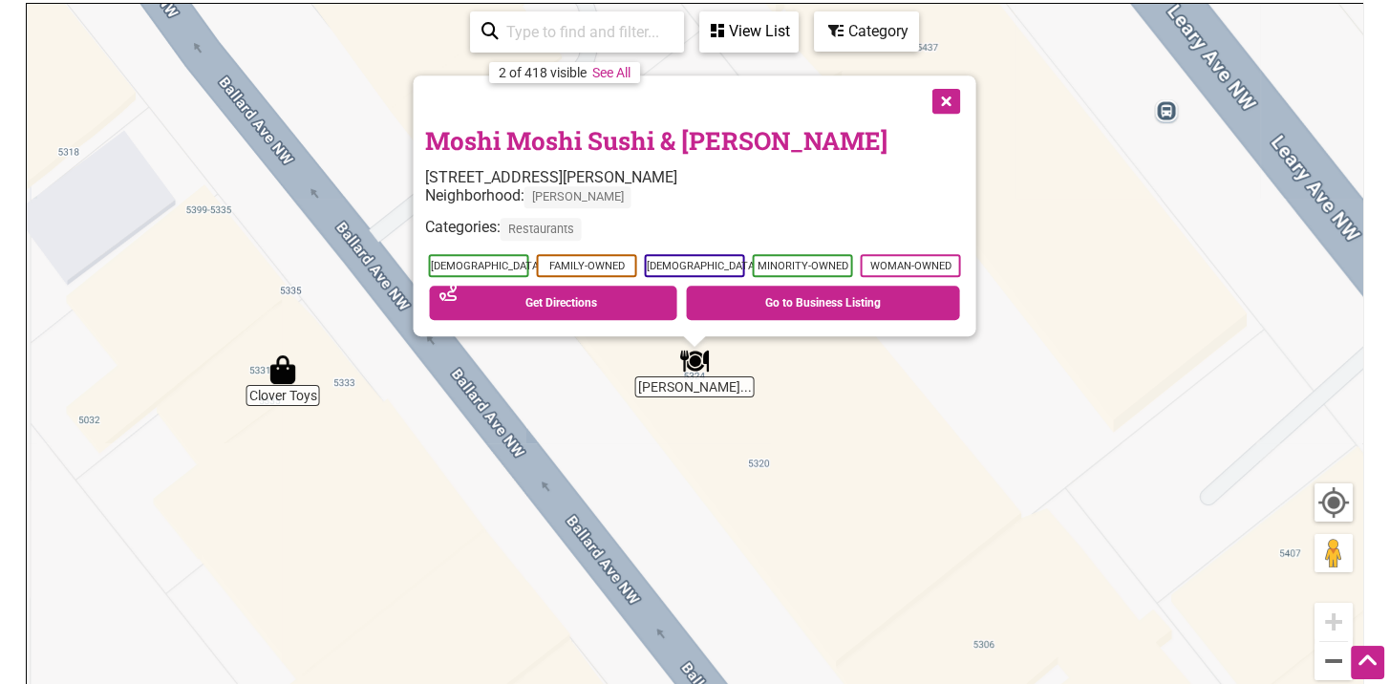
click at [1113, 272] on div "To navigate, press the arrow keys. Moshi Moshi Sushi & Izakaya 5324 Ballard Ave…" at bounding box center [695, 375] width 1336 height 743
click at [939, 99] on button "Close" at bounding box center [945, 99] width 48 height 48
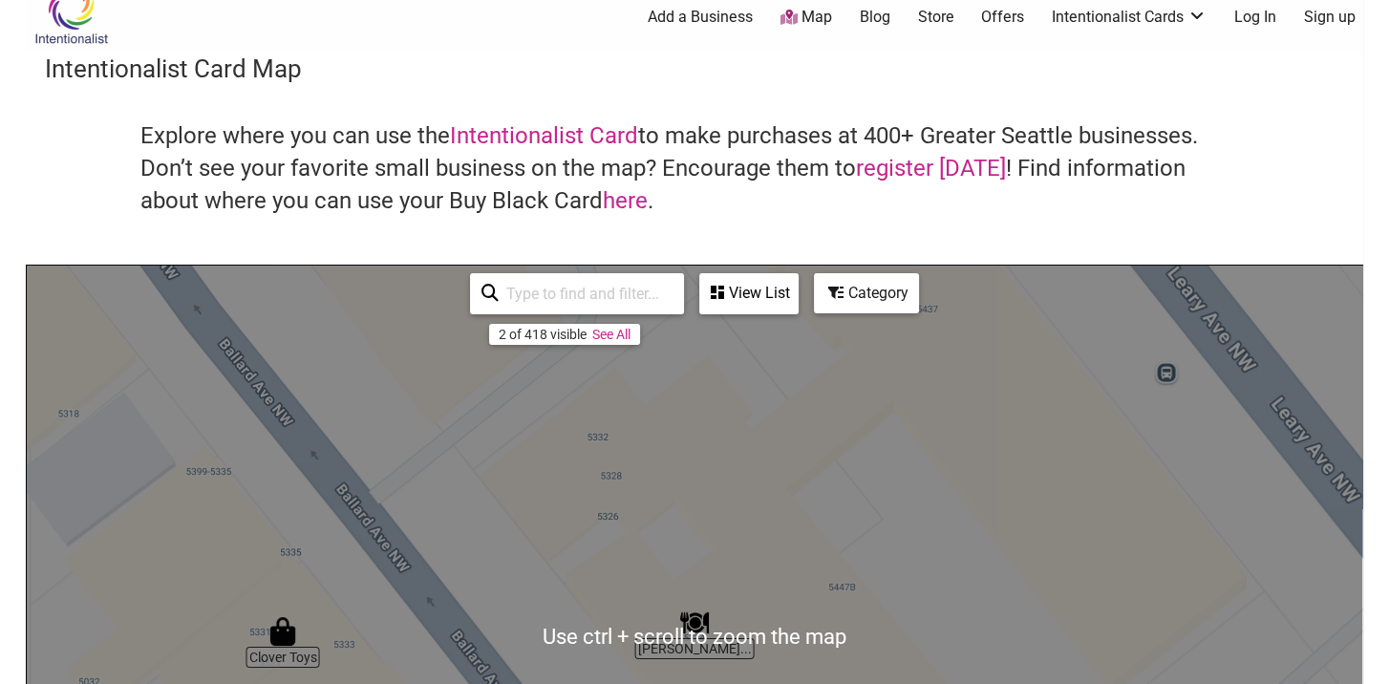
scroll to position [0, 0]
